Goal: Transaction & Acquisition: Purchase product/service

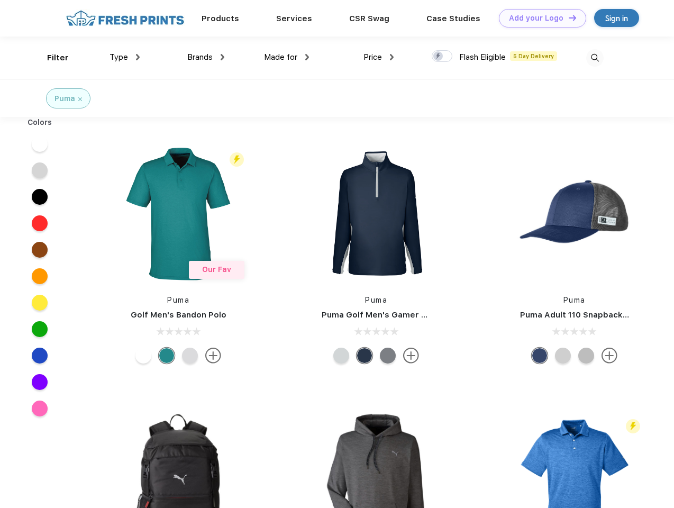
click at [538, 18] on link "Add your Logo Design Tool" at bounding box center [542, 18] width 87 height 19
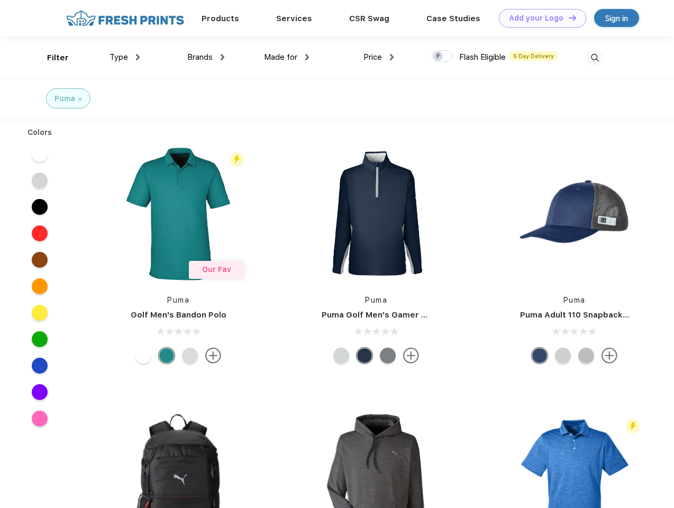
click at [0, 0] on div "Design Tool" at bounding box center [0, 0] width 0 height 0
click at [567, 17] on link "Add your Logo Design Tool" at bounding box center [542, 18] width 87 height 19
click at [51, 58] on div "Filter" at bounding box center [58, 58] width 22 height 12
click at [125, 57] on span "Type" at bounding box center [118, 57] width 19 height 10
click at [206, 57] on span "Brands" at bounding box center [199, 57] width 25 height 10
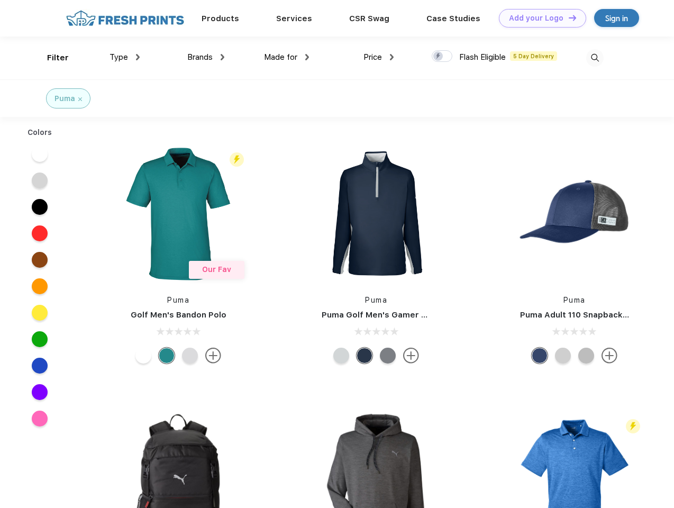
click at [287, 57] on span "Made for" at bounding box center [280, 57] width 33 height 10
click at [379, 57] on span "Price" at bounding box center [372, 57] width 19 height 10
click at [442, 57] on div at bounding box center [441, 56] width 21 height 12
click at [438, 57] on input "checkbox" at bounding box center [434, 53] width 7 height 7
click at [594, 58] on img at bounding box center [594, 57] width 17 height 17
